Goal: Navigation & Orientation: Find specific page/section

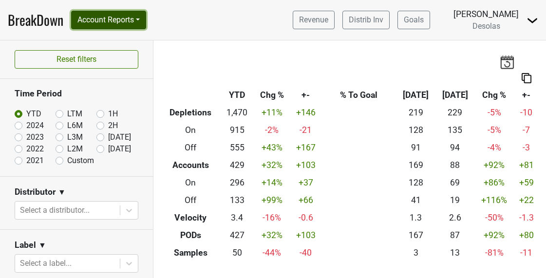
click at [123, 27] on button "Account Reports" at bounding box center [108, 20] width 75 height 19
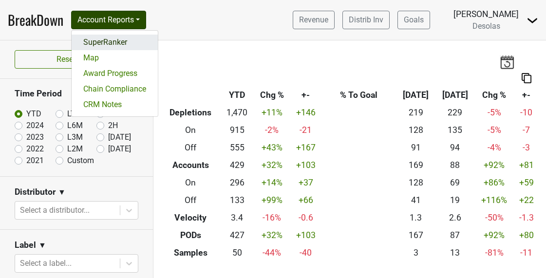
click at [114, 42] on link "SuperRanker" at bounding box center [115, 43] width 86 height 16
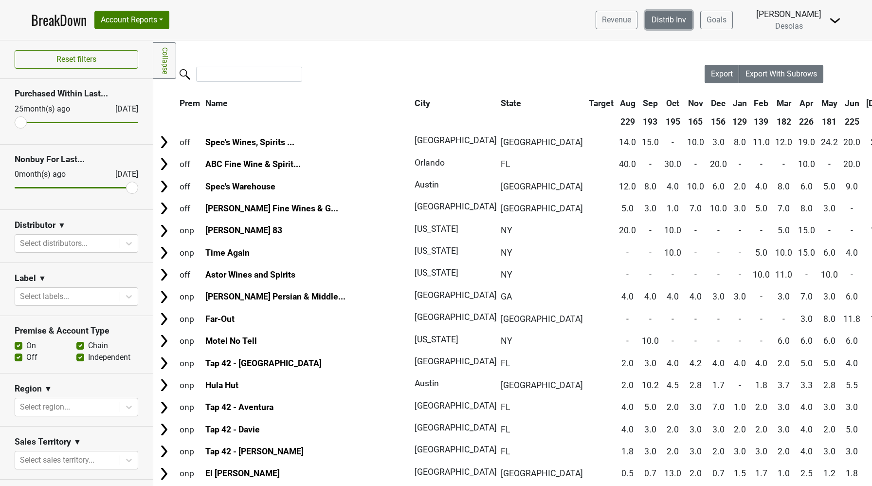
click at [545, 23] on link "Distrib Inv" at bounding box center [669, 20] width 47 height 19
